Goal: Navigation & Orientation: Go to known website

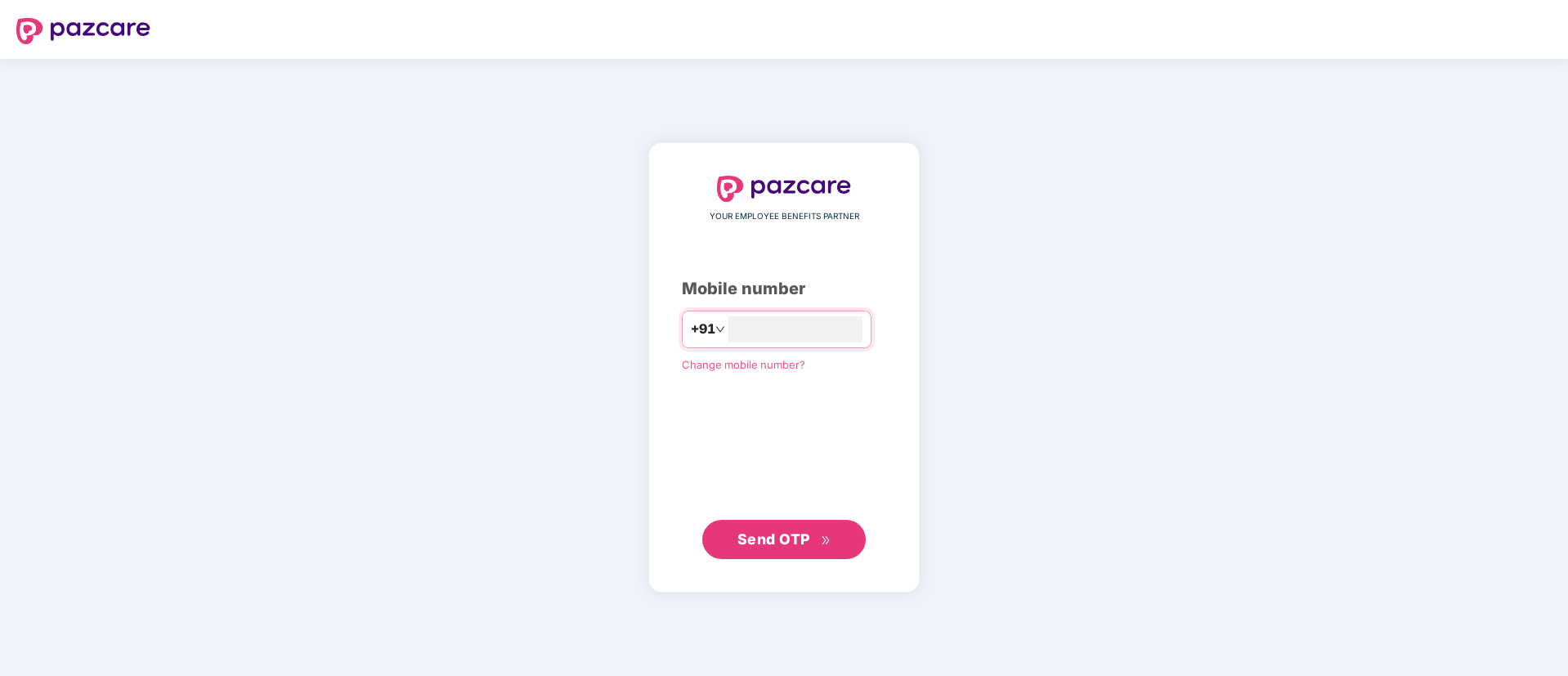
type input "*"
type input "**********"
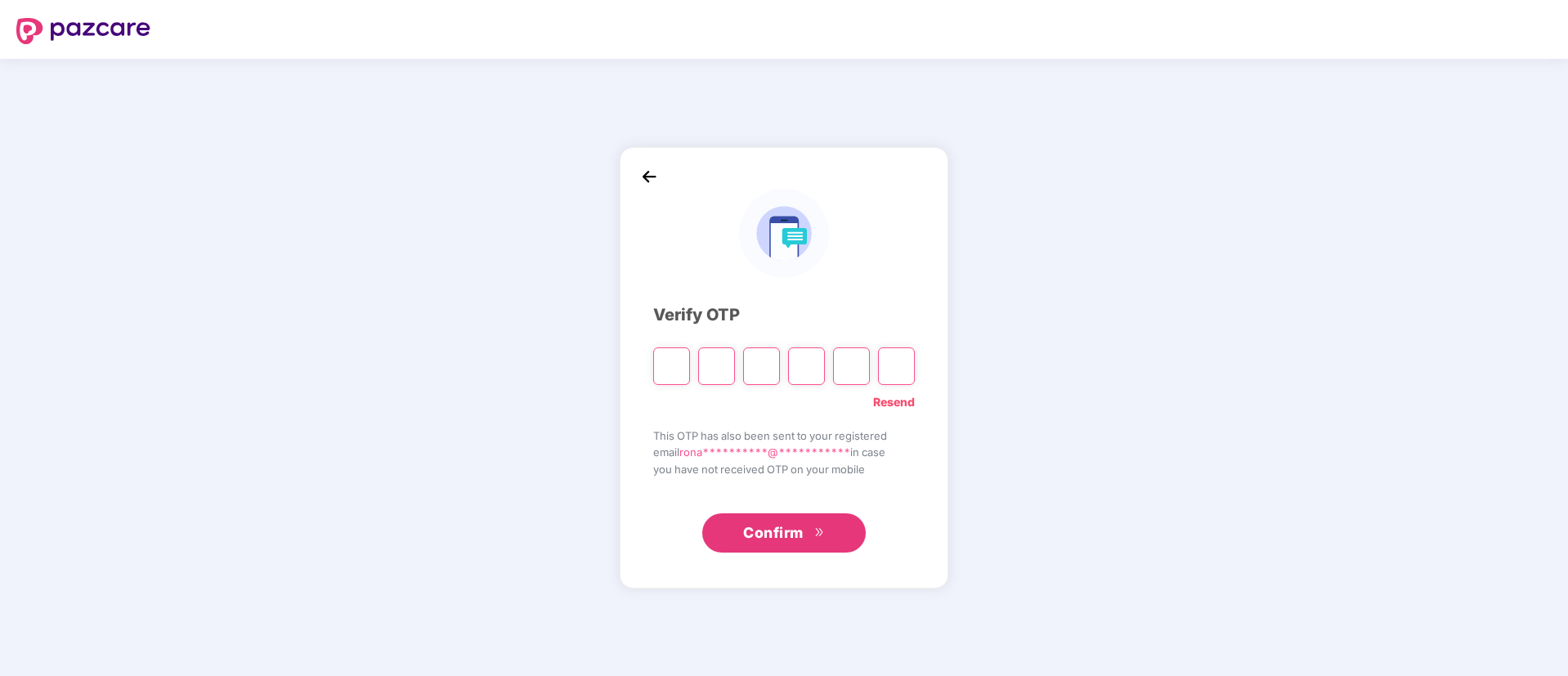
type input "*"
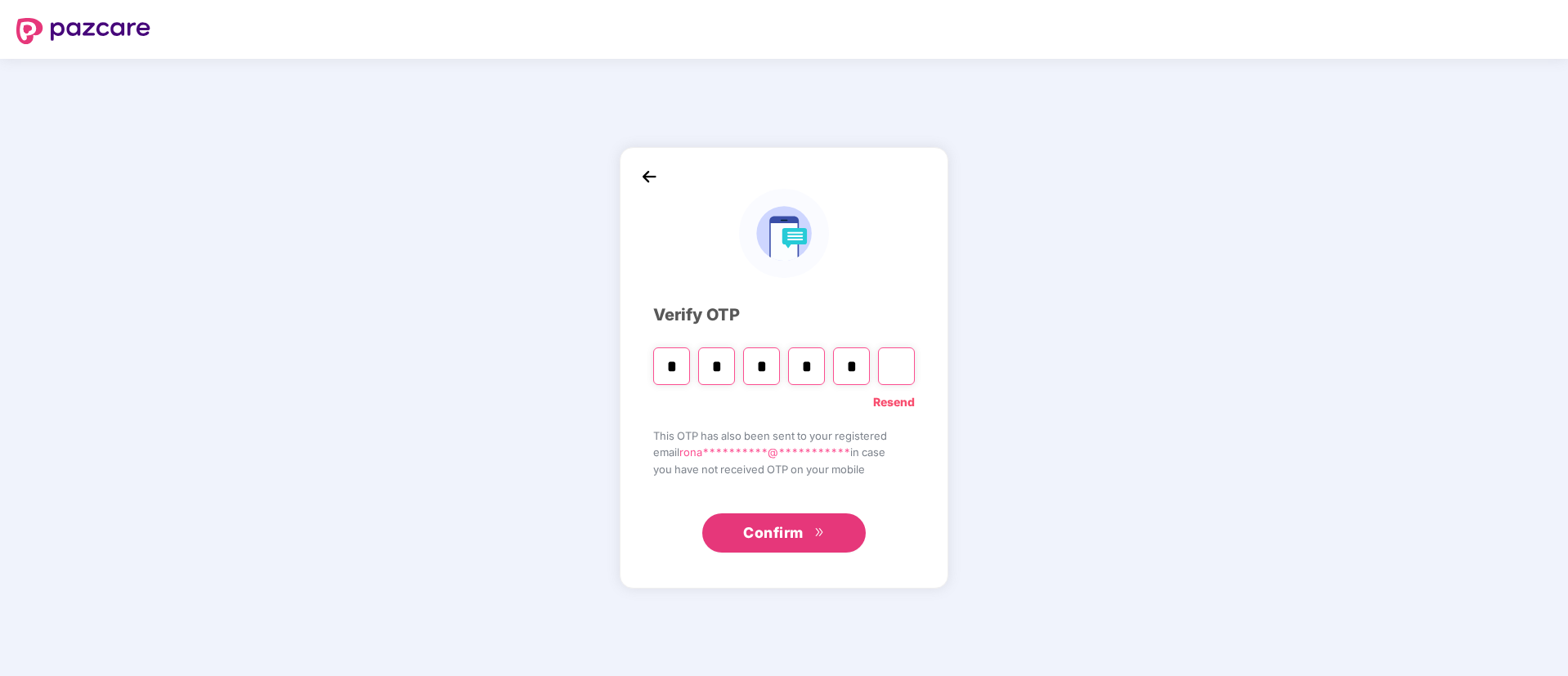
type input "*"
